Goal: Task Accomplishment & Management: Use online tool/utility

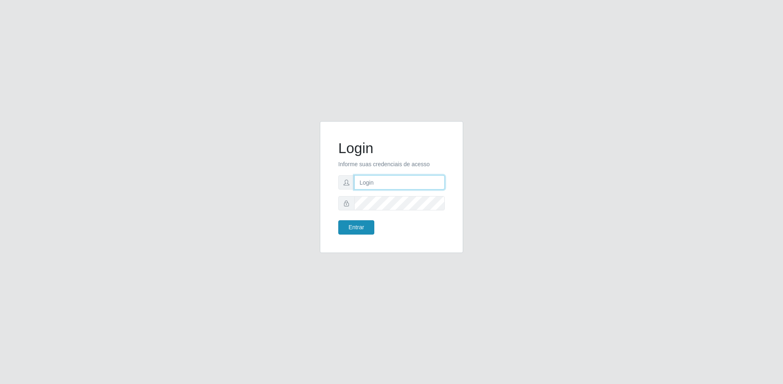
type input "[EMAIL_ADDRESS][DOMAIN_NAME]"
click at [364, 221] on button "Entrar" at bounding box center [356, 227] width 36 height 14
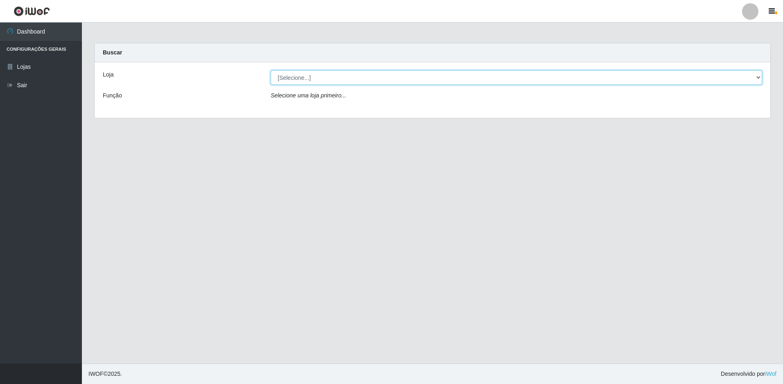
click at [333, 77] on select "[Selecione...] Extrabom - Loja 57 Anchieta" at bounding box center [516, 77] width 491 height 14
select select "470"
click at [271, 70] on select "[Selecione...] Extrabom - Loja 57 Anchieta" at bounding box center [516, 77] width 491 height 14
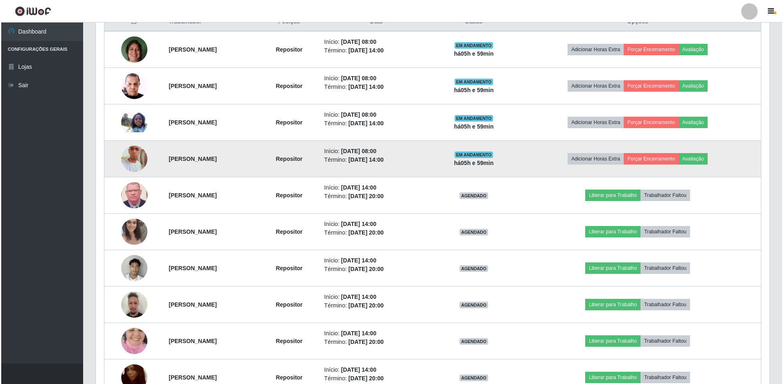
scroll to position [246, 0]
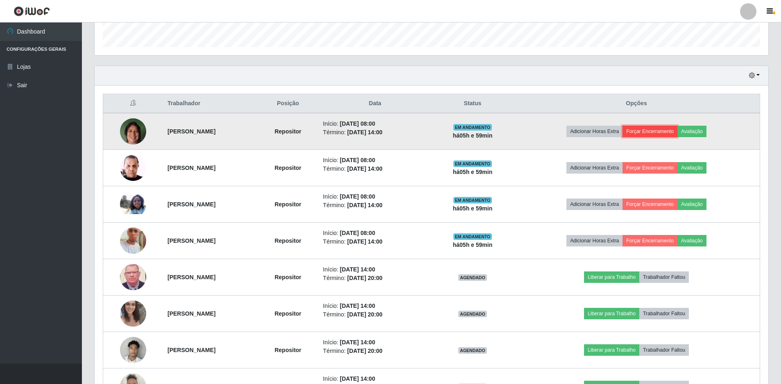
click at [677, 131] on button "Forçar Encerramento" at bounding box center [649, 131] width 55 height 11
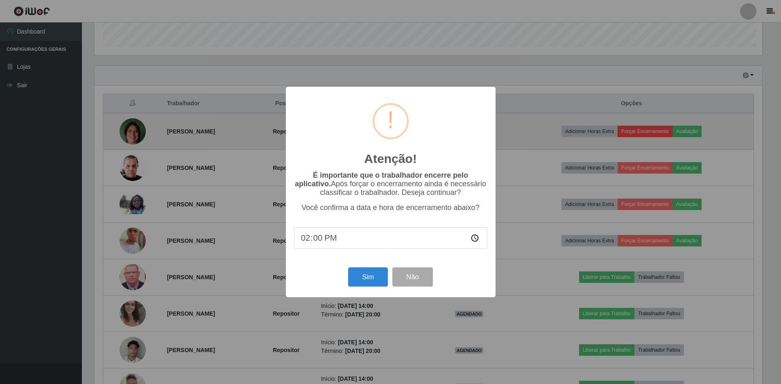
scroll to position [170, 669]
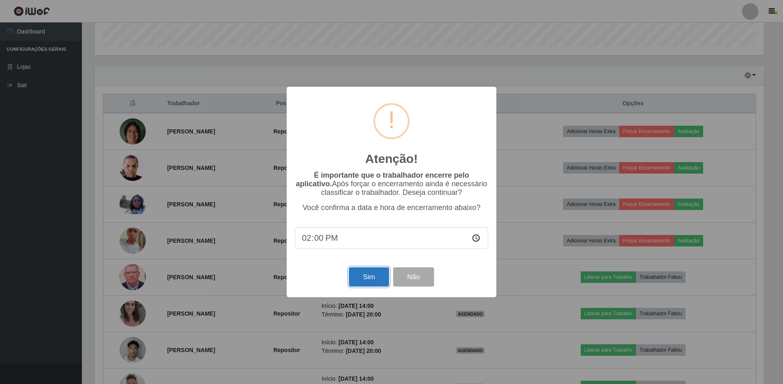
click at [373, 276] on button "Sim" at bounding box center [369, 276] width 40 height 19
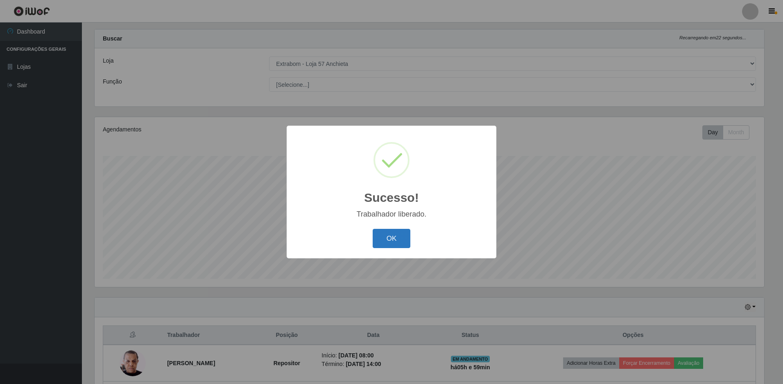
click at [404, 241] on button "OK" at bounding box center [392, 238] width 38 height 19
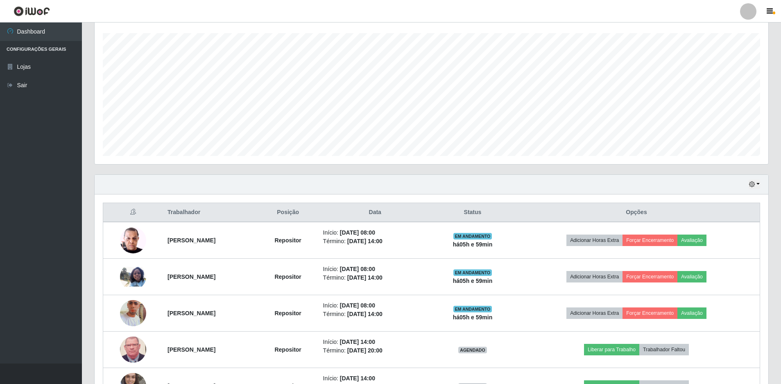
scroll to position [219, 0]
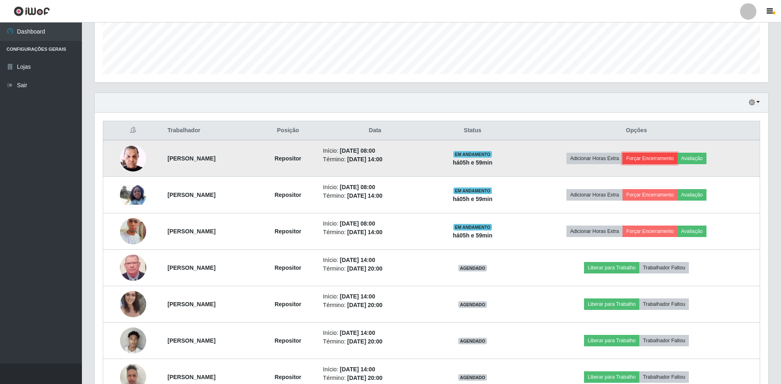
click at [675, 160] on button "Forçar Encerramento" at bounding box center [649, 158] width 55 height 11
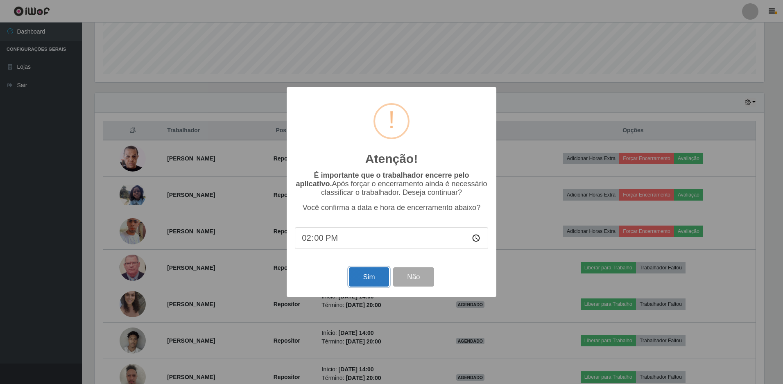
click at [364, 278] on button "Sim" at bounding box center [369, 276] width 40 height 19
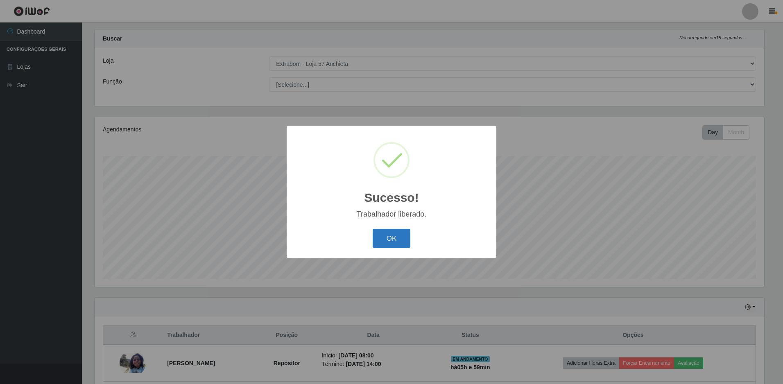
click at [386, 234] on button "OK" at bounding box center [392, 238] width 38 height 19
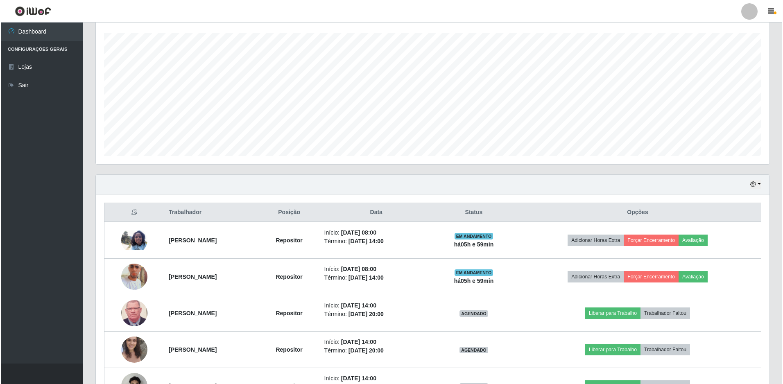
scroll to position [178, 0]
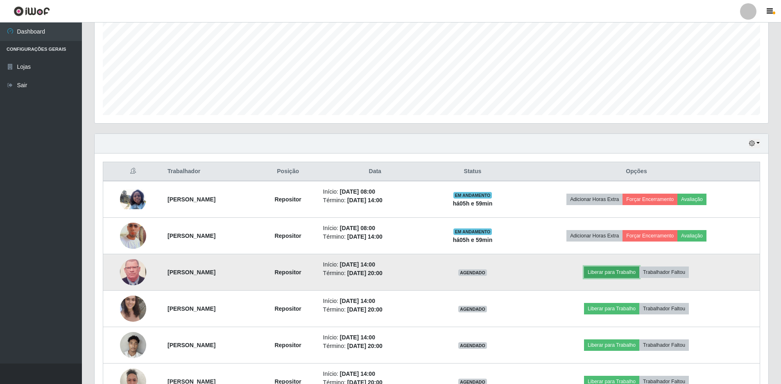
click at [628, 270] on button "Liberar para Trabalho" at bounding box center [611, 271] width 55 height 11
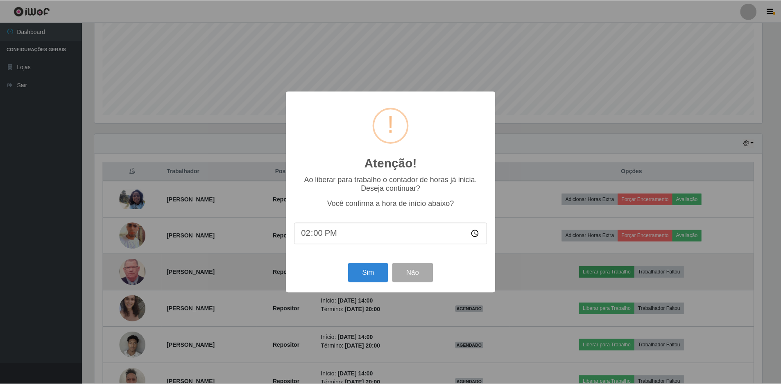
scroll to position [170, 669]
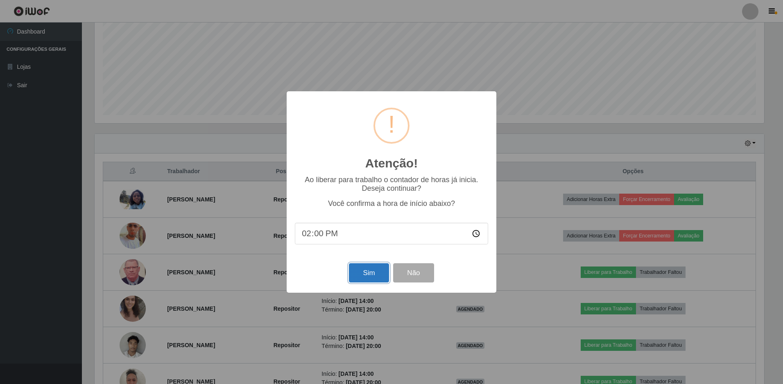
click at [386, 282] on button "Sim" at bounding box center [369, 272] width 40 height 19
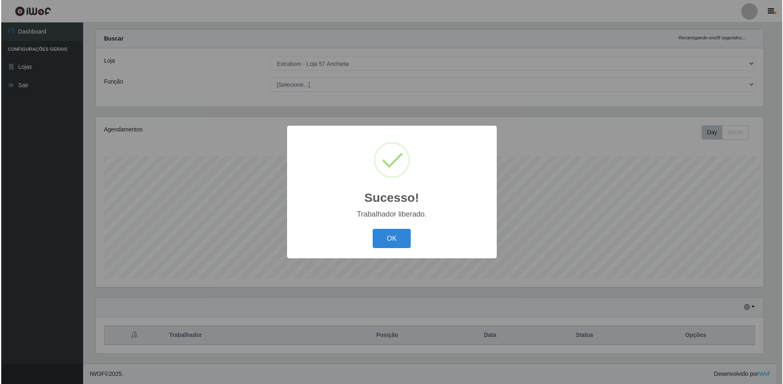
scroll to position [0, 0]
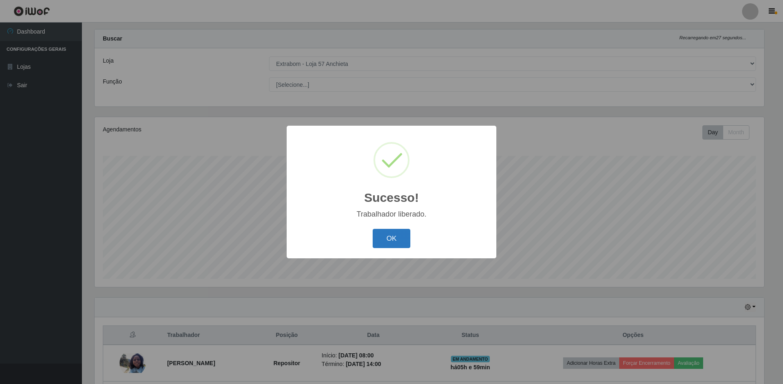
click at [393, 241] on button "OK" at bounding box center [392, 238] width 38 height 19
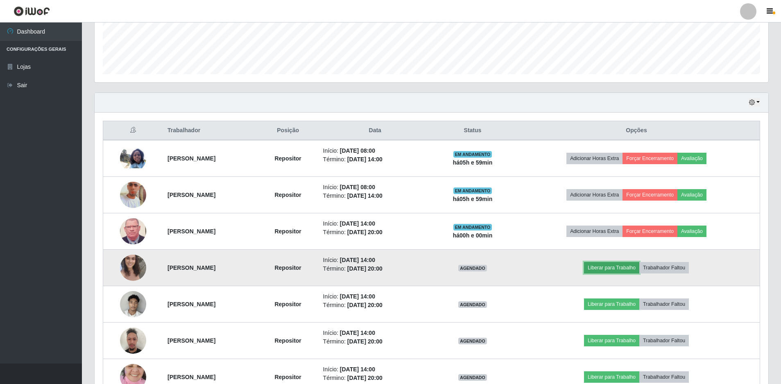
click at [639, 271] on button "Liberar para Trabalho" at bounding box center [611, 267] width 55 height 11
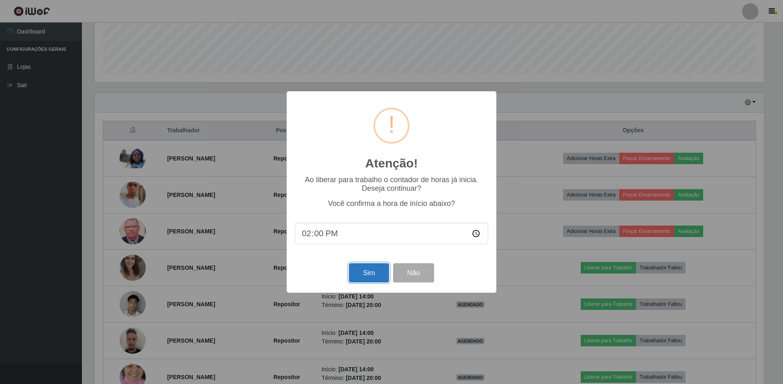
click at [373, 275] on button "Sim" at bounding box center [369, 272] width 40 height 19
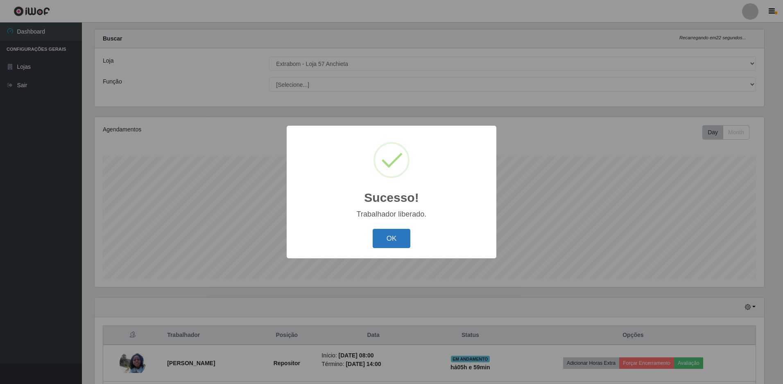
click at [389, 238] on button "OK" at bounding box center [392, 238] width 38 height 19
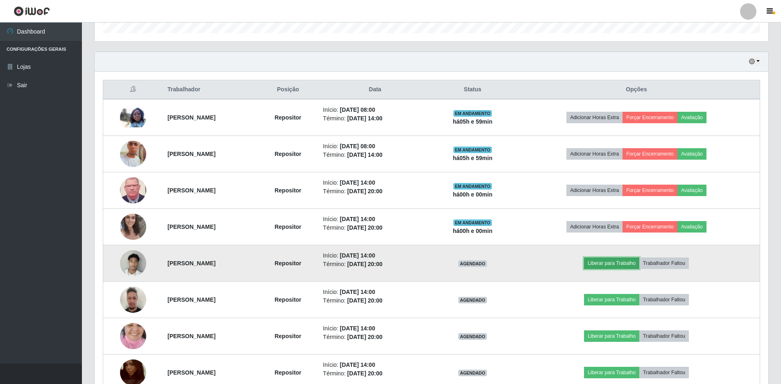
click at [630, 265] on button "Liberar para Trabalho" at bounding box center [611, 262] width 55 height 11
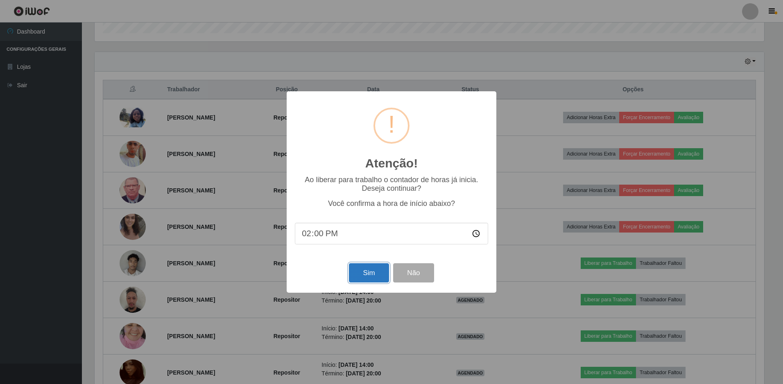
click at [377, 268] on button "Sim" at bounding box center [369, 272] width 40 height 19
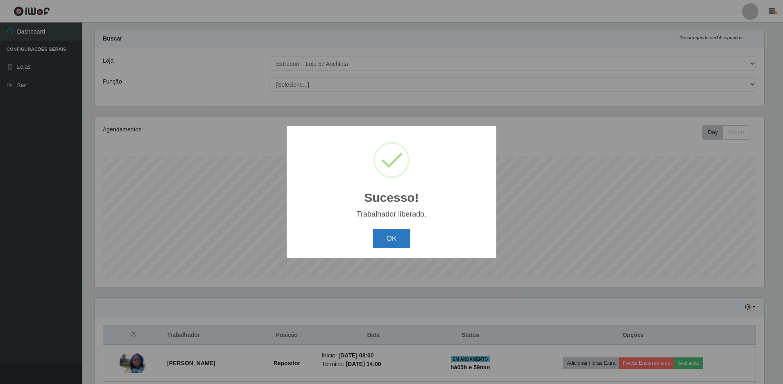
click at [388, 233] on button "OK" at bounding box center [392, 238] width 38 height 19
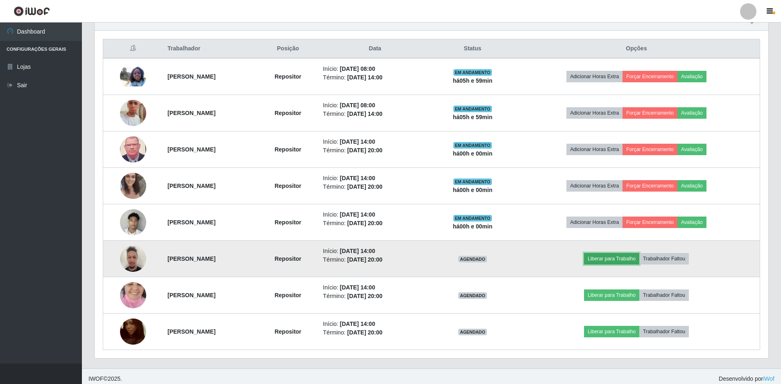
click at [639, 261] on button "Liberar para Trabalho" at bounding box center [611, 258] width 55 height 11
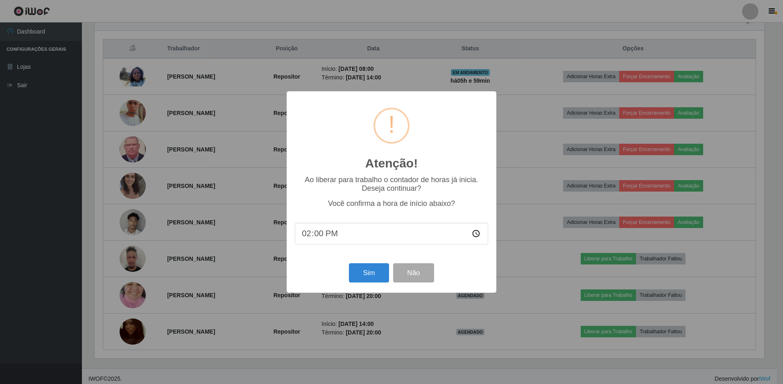
click at [389, 276] on div "Sim Não" at bounding box center [391, 272] width 193 height 23
click at [379, 274] on button "Sim" at bounding box center [369, 272] width 40 height 19
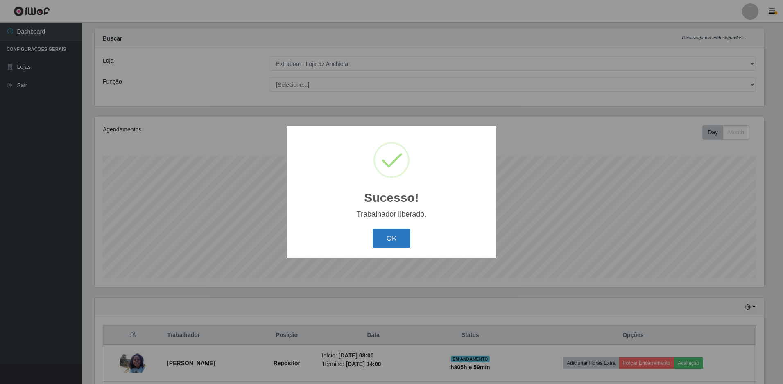
click at [393, 237] on button "OK" at bounding box center [392, 238] width 38 height 19
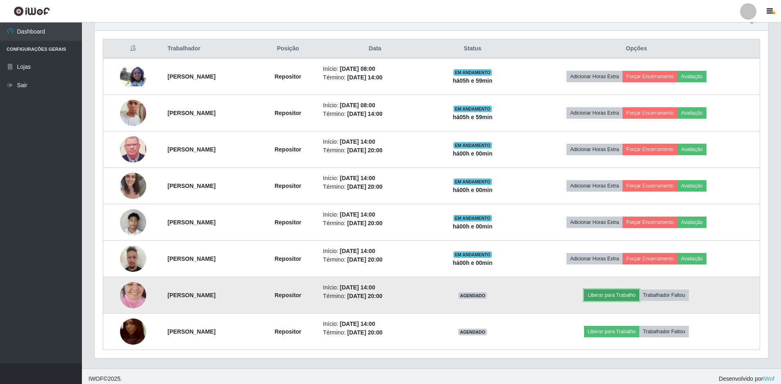
click at [617, 295] on button "Liberar para Trabalho" at bounding box center [611, 294] width 55 height 11
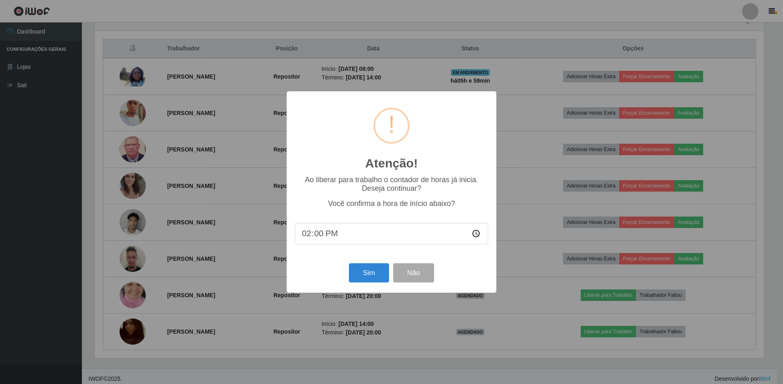
click at [346, 279] on div "Sim Não" at bounding box center [391, 272] width 193 height 23
click at [361, 276] on button "Sim" at bounding box center [369, 272] width 40 height 19
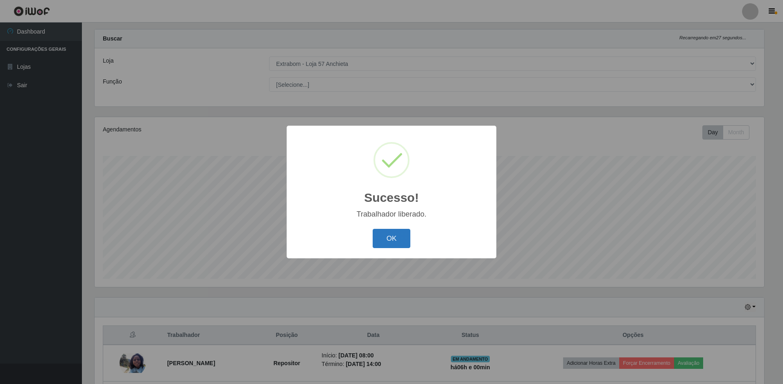
click at [394, 240] on button "OK" at bounding box center [392, 238] width 38 height 19
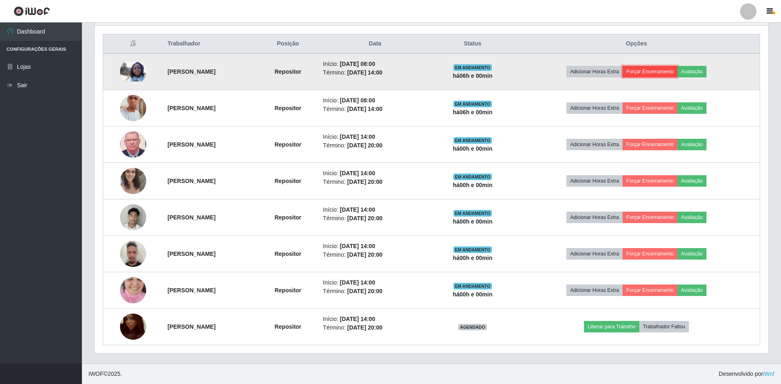
click at [669, 71] on button "Forçar Encerramento" at bounding box center [649, 71] width 55 height 11
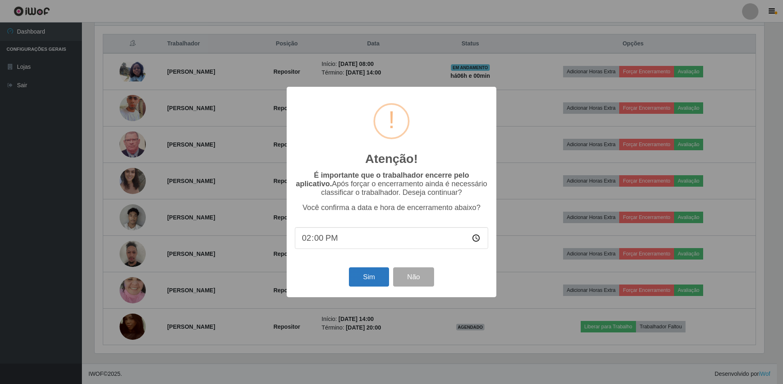
drag, startPoint x: 358, startPoint y: 271, endPoint x: 365, endPoint y: 276, distance: 9.3
click at [365, 276] on div "Sim Não" at bounding box center [391, 276] width 193 height 23
click at [365, 276] on button "Sim" at bounding box center [369, 276] width 40 height 19
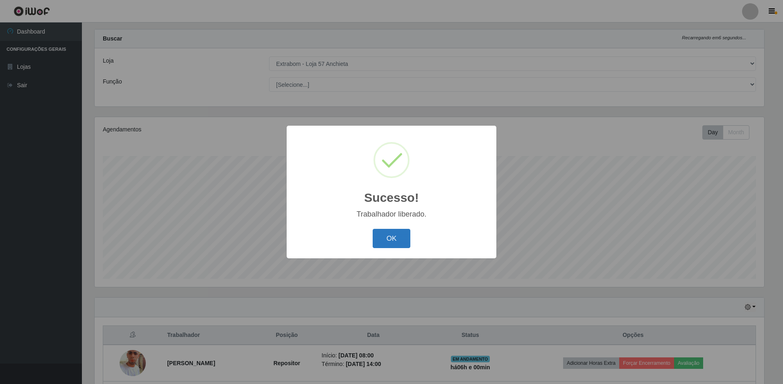
click at [402, 240] on button "OK" at bounding box center [392, 238] width 38 height 19
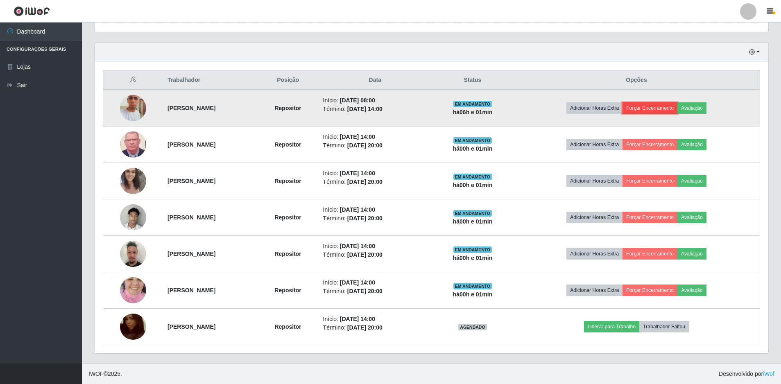
click at [674, 106] on button "Forçar Encerramento" at bounding box center [649, 107] width 55 height 11
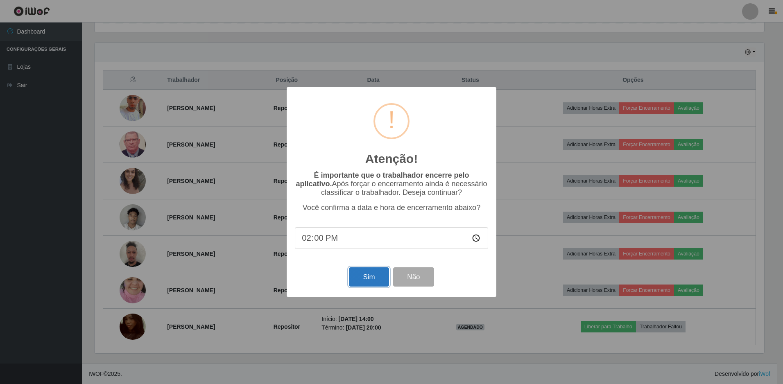
click at [362, 282] on button "Sim" at bounding box center [369, 276] width 40 height 19
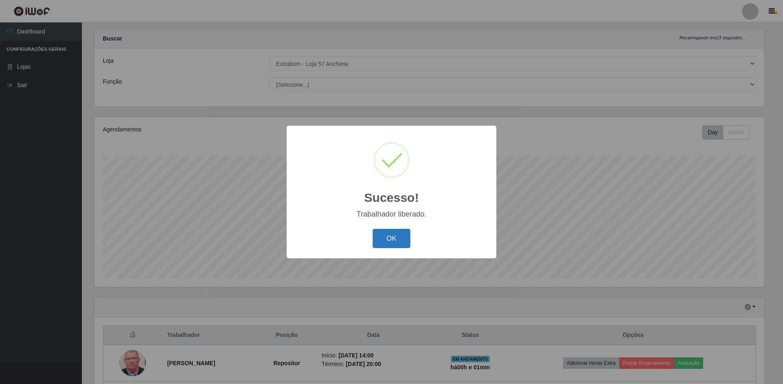
click at [396, 242] on button "OK" at bounding box center [392, 238] width 38 height 19
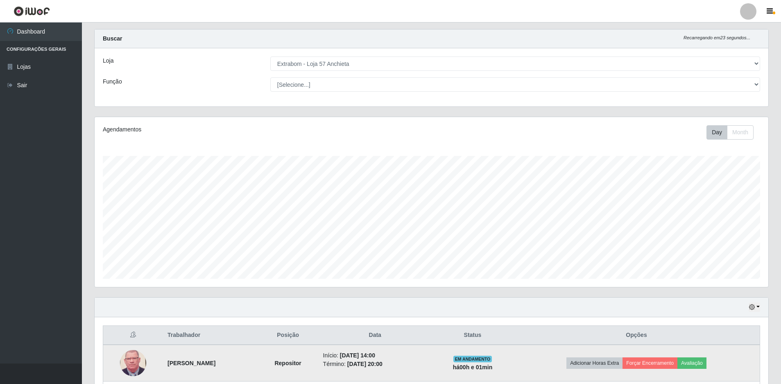
scroll to position [219, 0]
